Goal: Information Seeking & Learning: Learn about a topic

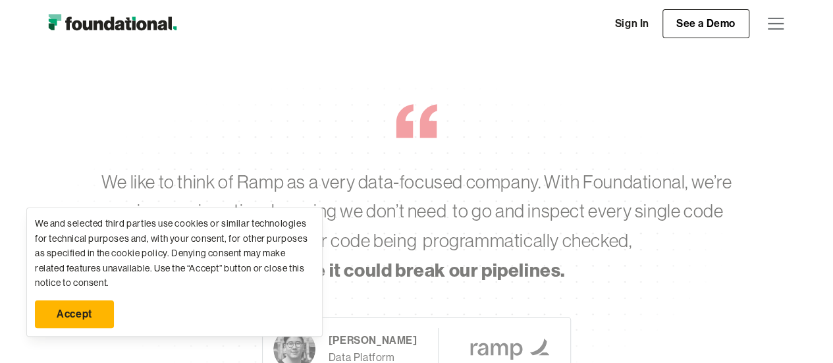
scroll to position [2239, 0]
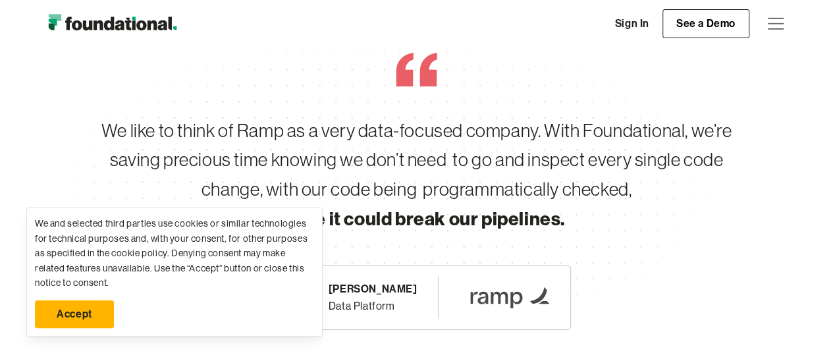
click at [55, 309] on link "Accept" at bounding box center [74, 314] width 79 height 28
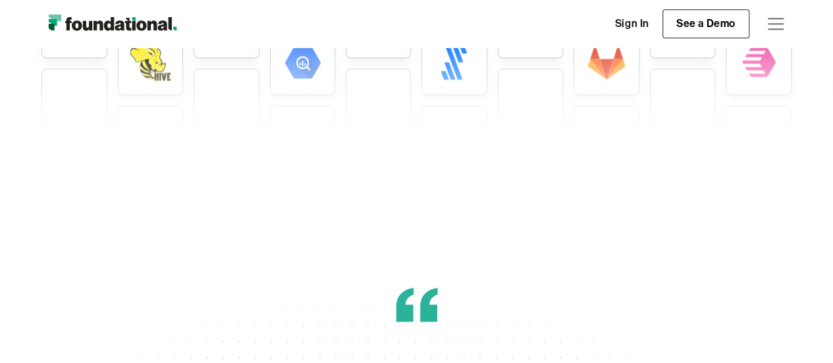
scroll to position [3226, 0]
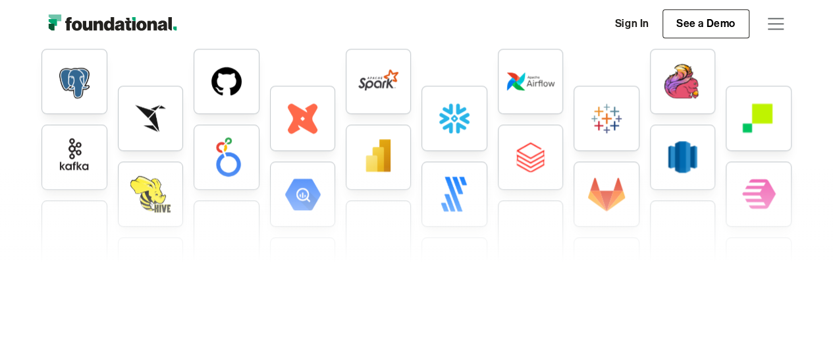
click at [237, 70] on img at bounding box center [226, 81] width 48 height 48
click at [275, 133] on div at bounding box center [302, 118] width 65 height 65
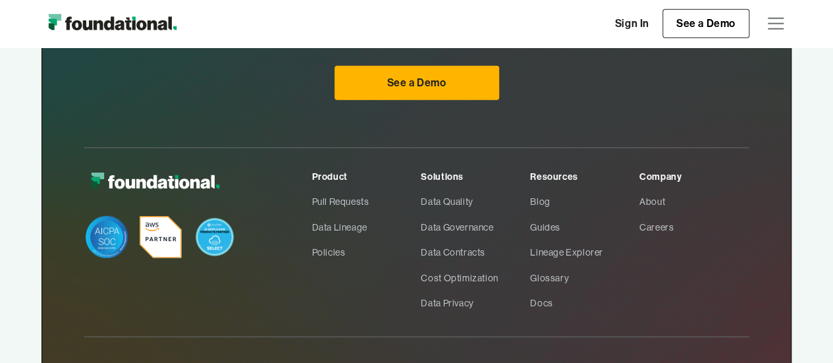
scroll to position [4144, 0]
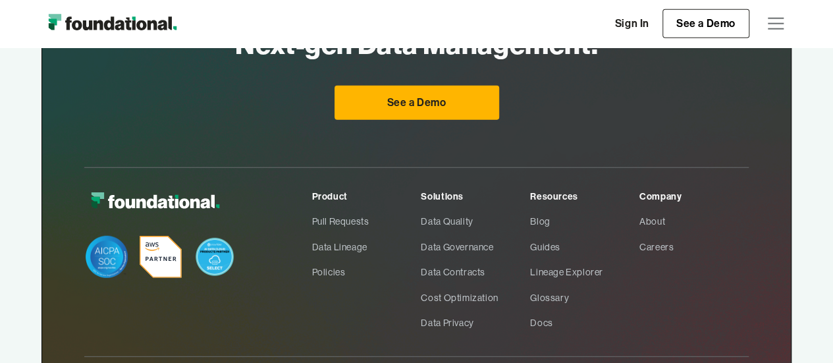
click at [334, 189] on div "Product" at bounding box center [366, 196] width 109 height 14
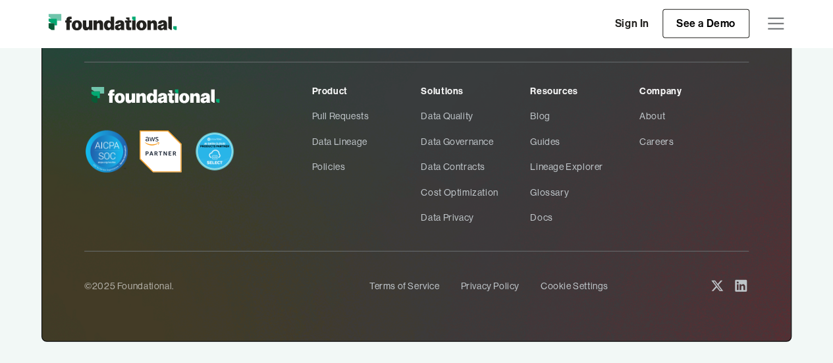
scroll to position [4276, 0]
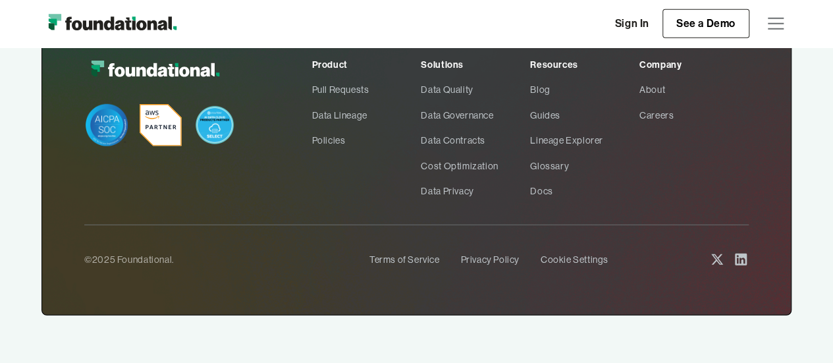
drag, startPoint x: 435, startPoint y: 61, endPoint x: 439, endPoint y: 68, distance: 8.0
click at [435, 61] on div "Solutions" at bounding box center [475, 64] width 109 height 14
click at [328, 78] on link "Pull Requests" at bounding box center [366, 89] width 109 height 25
click at [340, 107] on link "Data Lineage" at bounding box center [366, 115] width 109 height 25
click at [475, 257] on link "Privacy Policy" at bounding box center [489, 259] width 59 height 25
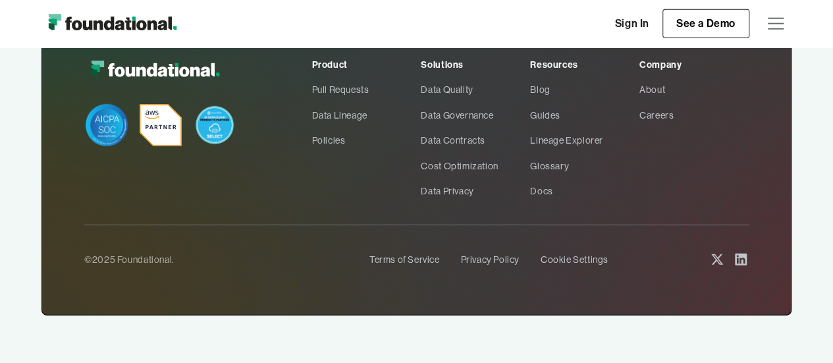
drag, startPoint x: 406, startPoint y: 248, endPoint x: 400, endPoint y: 157, distance: 91.1
click at [406, 248] on link "Terms of Service" at bounding box center [404, 259] width 70 height 25
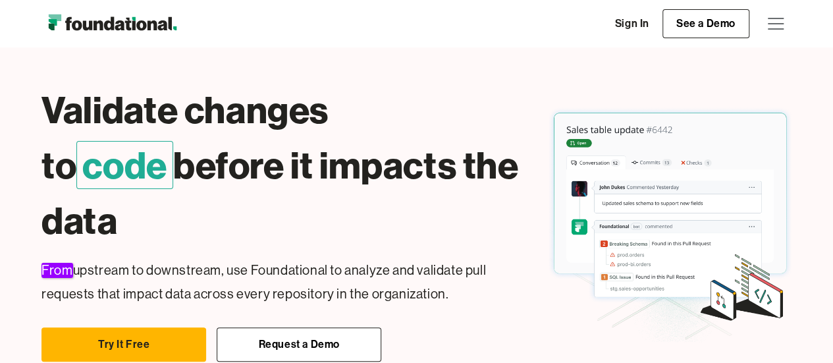
scroll to position [20, 0]
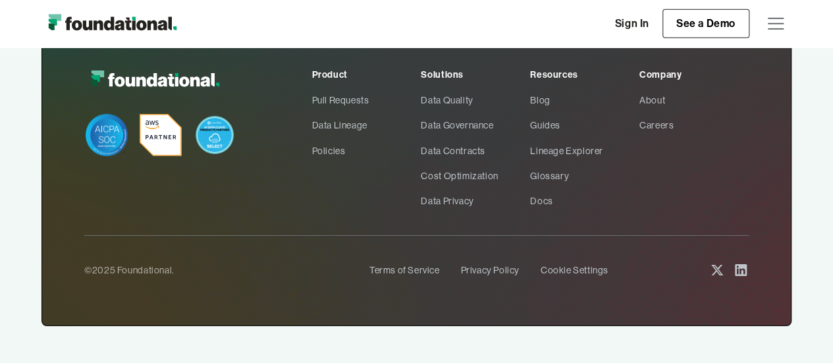
scroll to position [2134, 0]
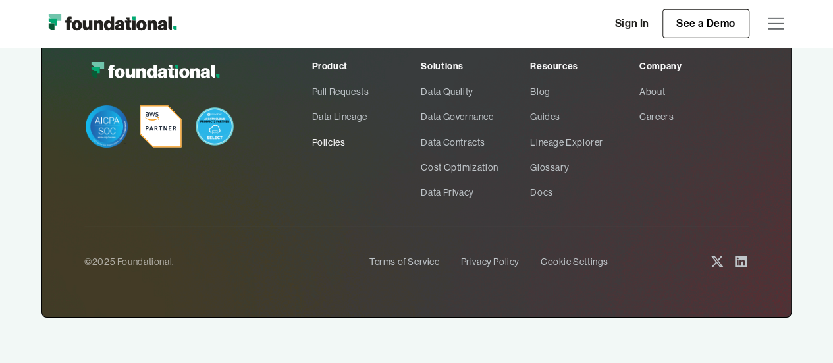
click at [341, 130] on link "Policies" at bounding box center [366, 142] width 109 height 25
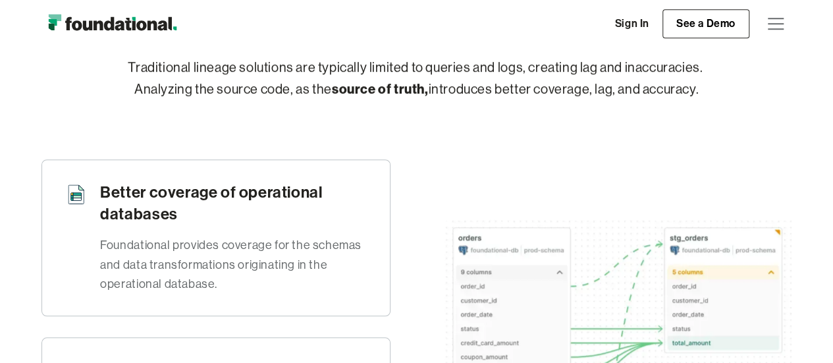
scroll to position [357, 0]
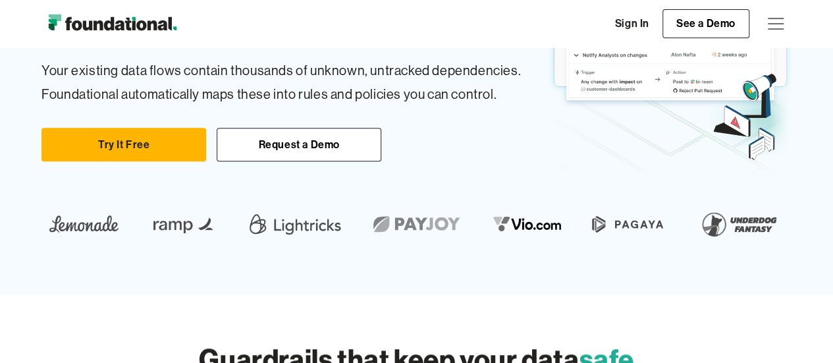
scroll to position [130, 0]
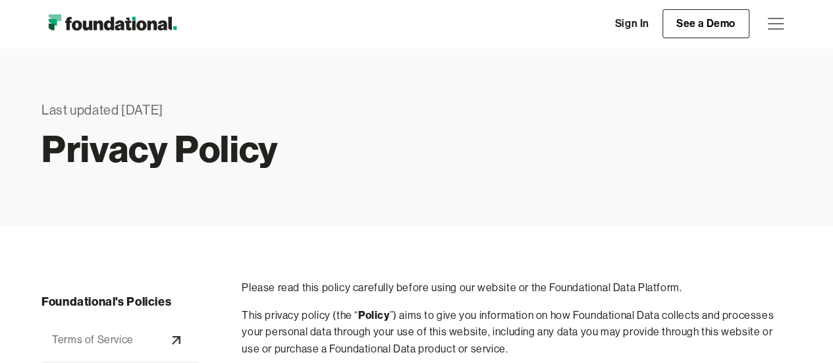
scroll to position [263, 0]
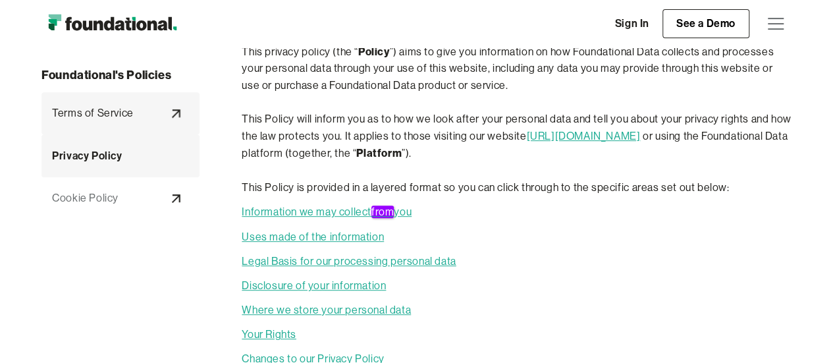
click at [101, 105] on div "Terms of Service" at bounding box center [93, 113] width 82 height 17
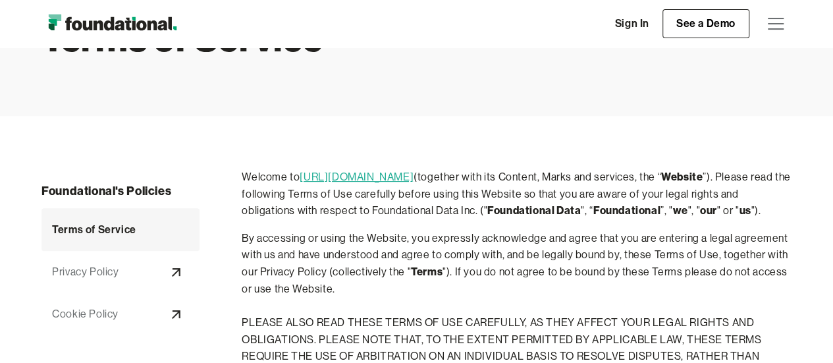
scroll to position [132, 0]
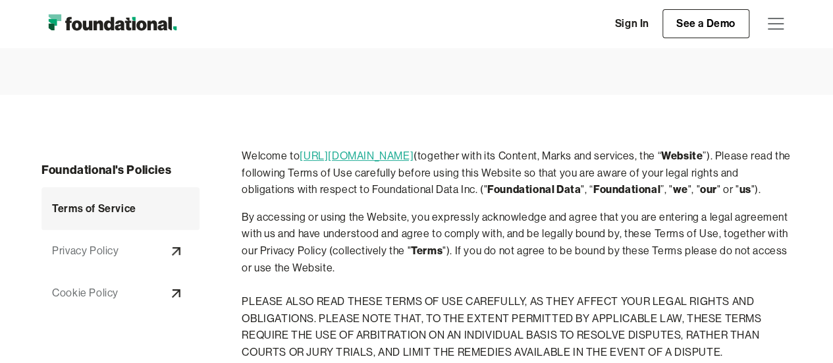
click at [679, 159] on strong "Website" at bounding box center [681, 155] width 41 height 13
drag, startPoint x: 369, startPoint y: 190, endPoint x: 475, endPoint y: 190, distance: 106.7
click at [475, 190] on p "Welcome to https://www.foundational.io (together with its Content, Marks and se…" at bounding box center [517, 172] width 550 height 51
copy p "Foundational Data Inc."
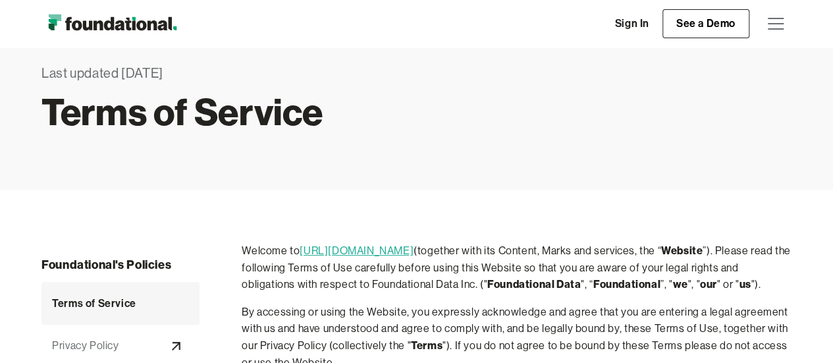
scroll to position [66, 0]
